Goal: Task Accomplishment & Management: Manage account settings

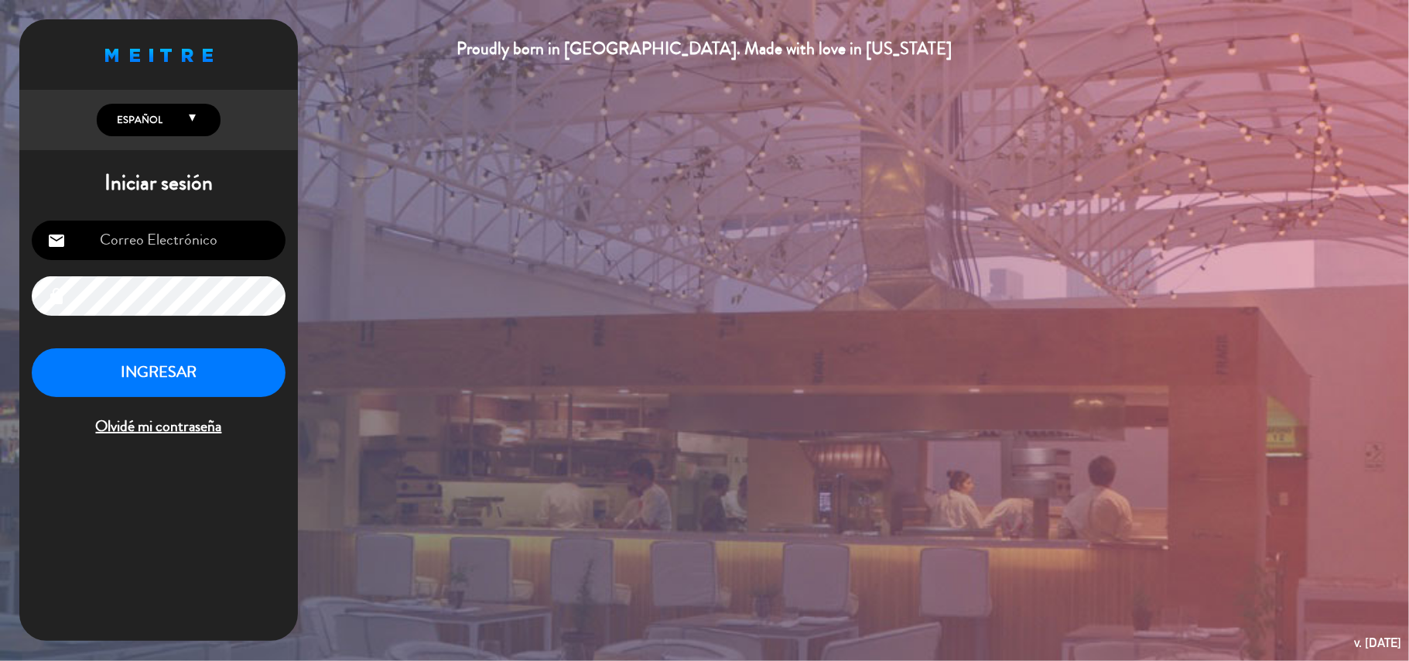
type input "[EMAIL_ADDRESS][DOMAIN_NAME]"
click at [184, 365] on button "INGRESAR" at bounding box center [159, 372] width 254 height 49
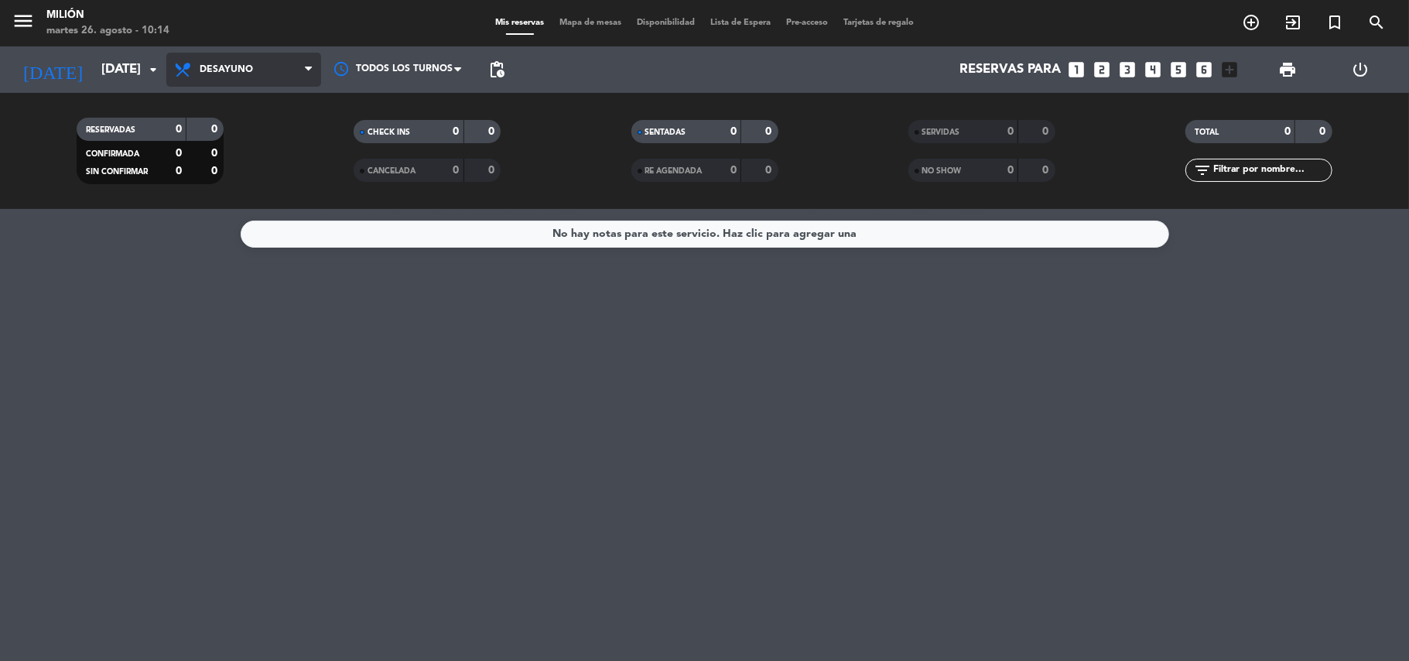
click at [240, 60] on span "Desayuno" at bounding box center [243, 70] width 155 height 34
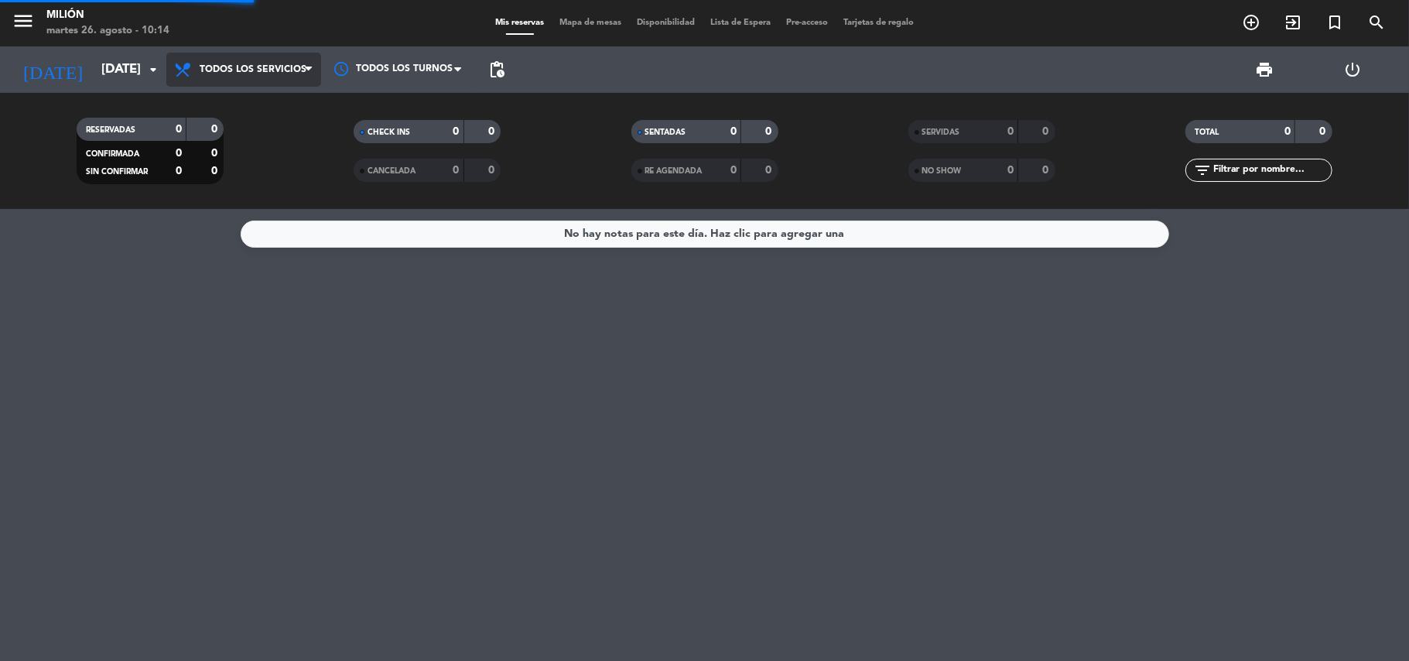
click at [271, 101] on div "menu Milión [DATE] 26. agosto - 10:14 Mis reservas Mapa de mesas Disponibilidad…" at bounding box center [704, 104] width 1409 height 209
